Goal: Navigation & Orientation: Go to known website

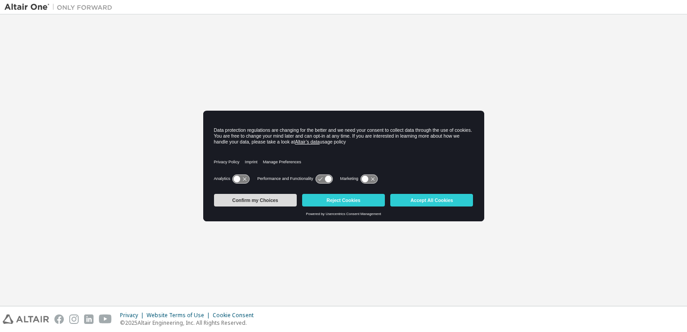
click at [260, 200] on button "Confirm my Choices" at bounding box center [255, 200] width 83 height 13
